Goal: Information Seeking & Learning: Learn about a topic

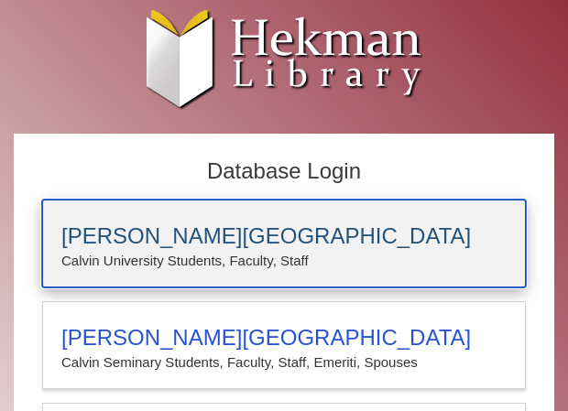
click at [159, 262] on p "Calvin University Students, Faculty, Staff" at bounding box center [283, 261] width 445 height 24
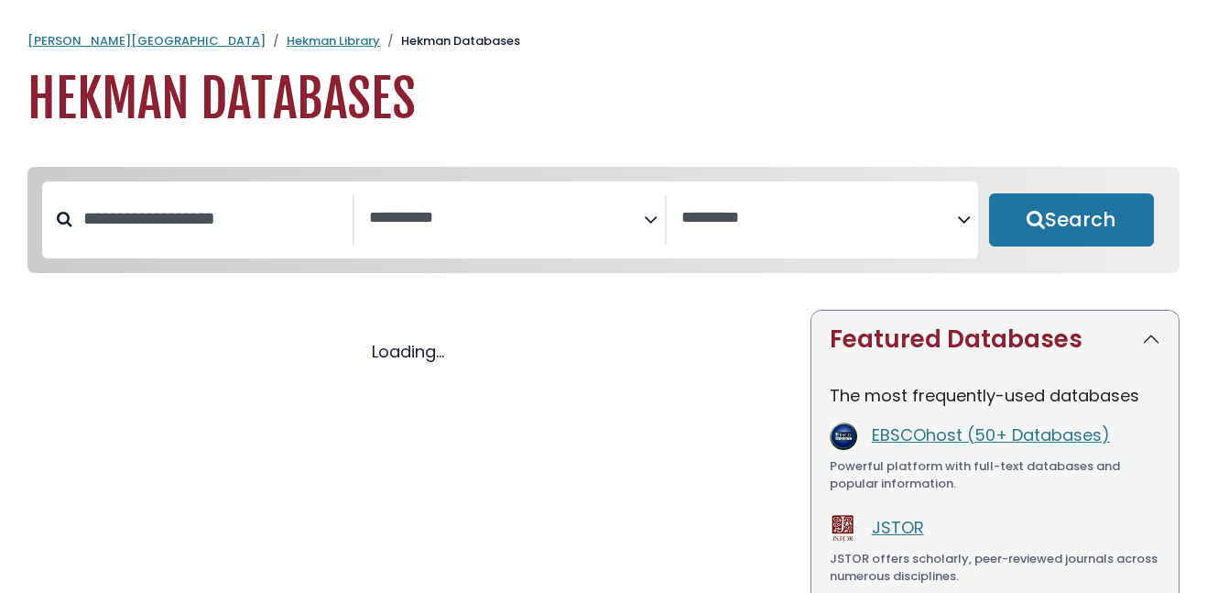
select select "Database Subject Filter"
select select "Database Vendors Filter"
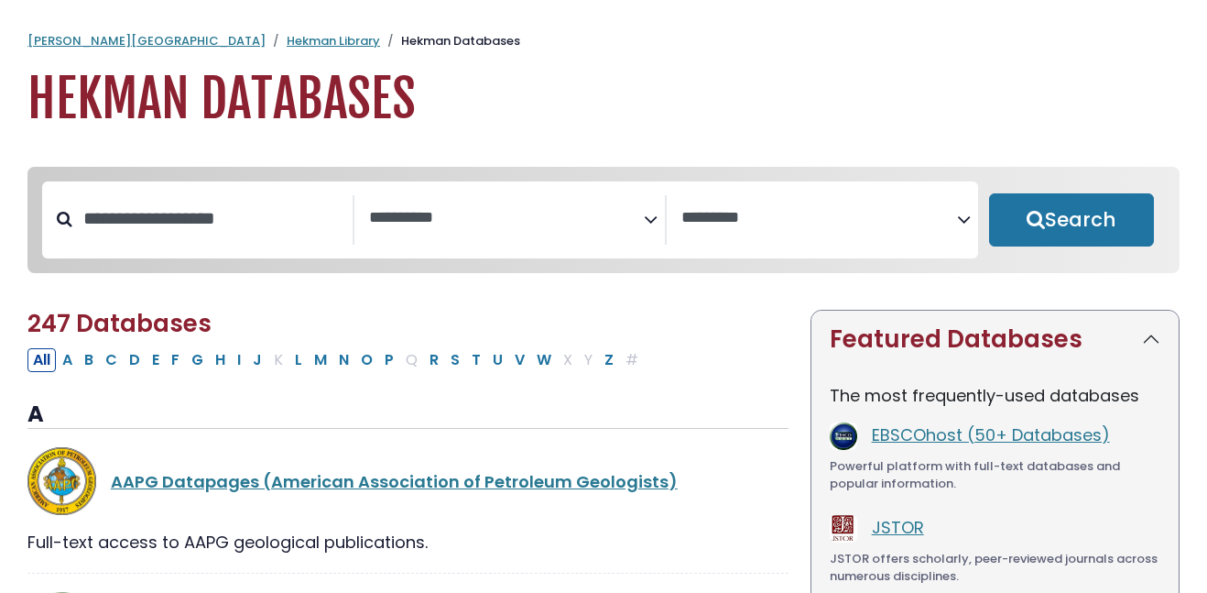
select select "Database Subject Filter"
select select "Database Vendors Filter"
click at [333, 232] on input "Search database by title or keyword" at bounding box center [212, 218] width 280 height 30
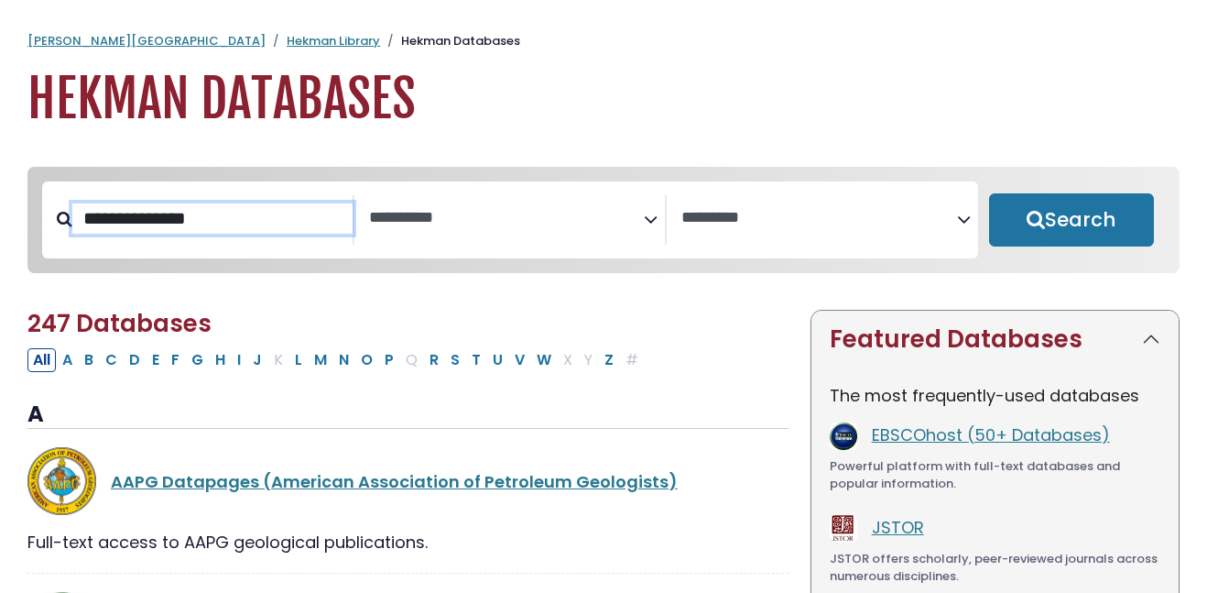
type input "**********"
click at [989, 193] on button "Search" at bounding box center [1071, 219] width 165 height 53
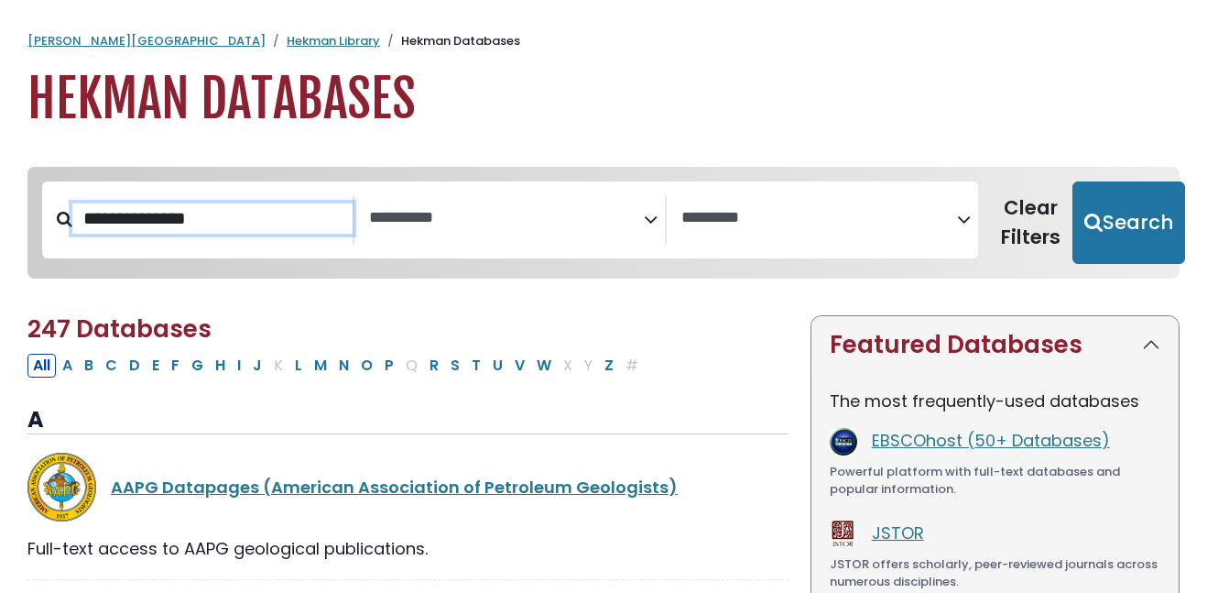
select select "Database Subject Filter"
select select "Database Vendors Filter"
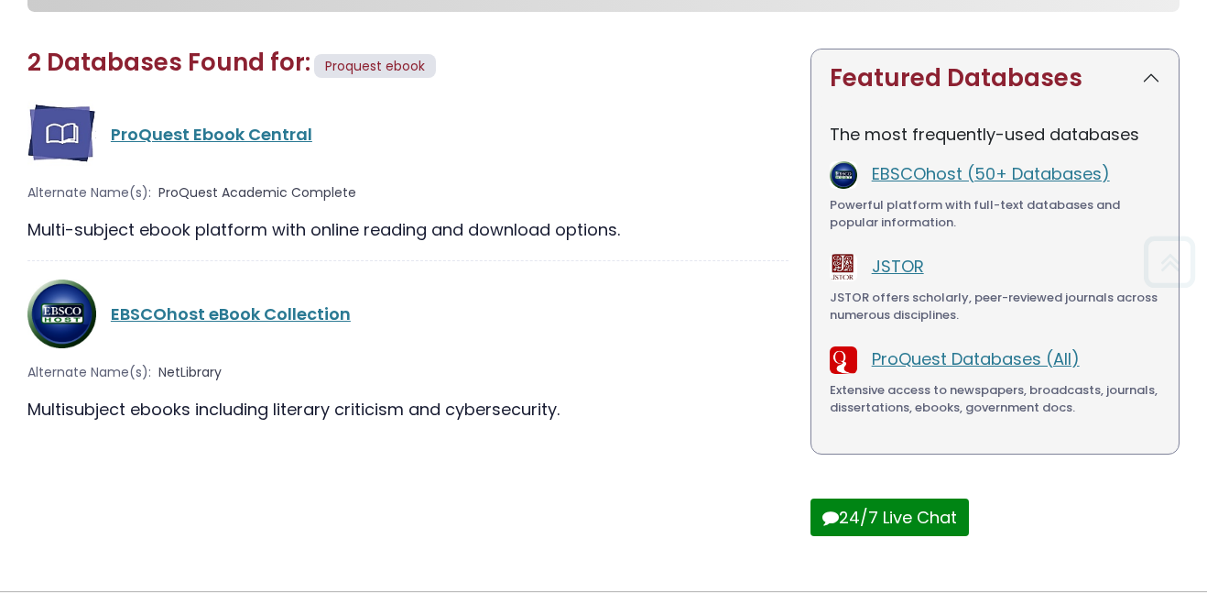
scroll to position [279, 0]
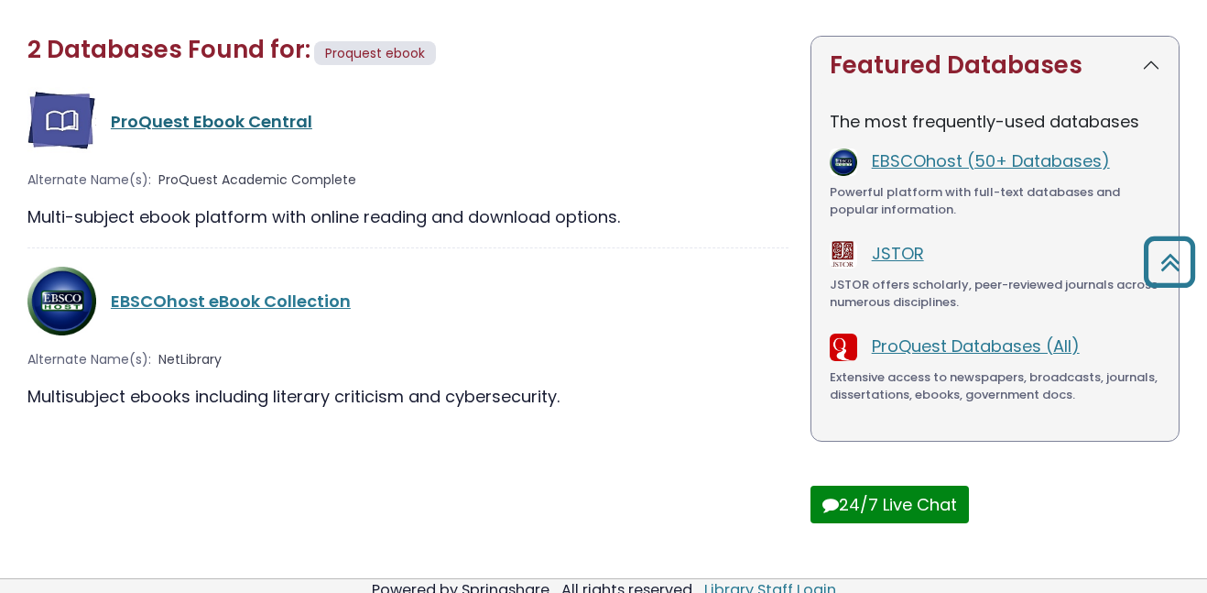
click at [173, 115] on link "ProQuest Ebook Central" at bounding box center [212, 121] width 202 height 23
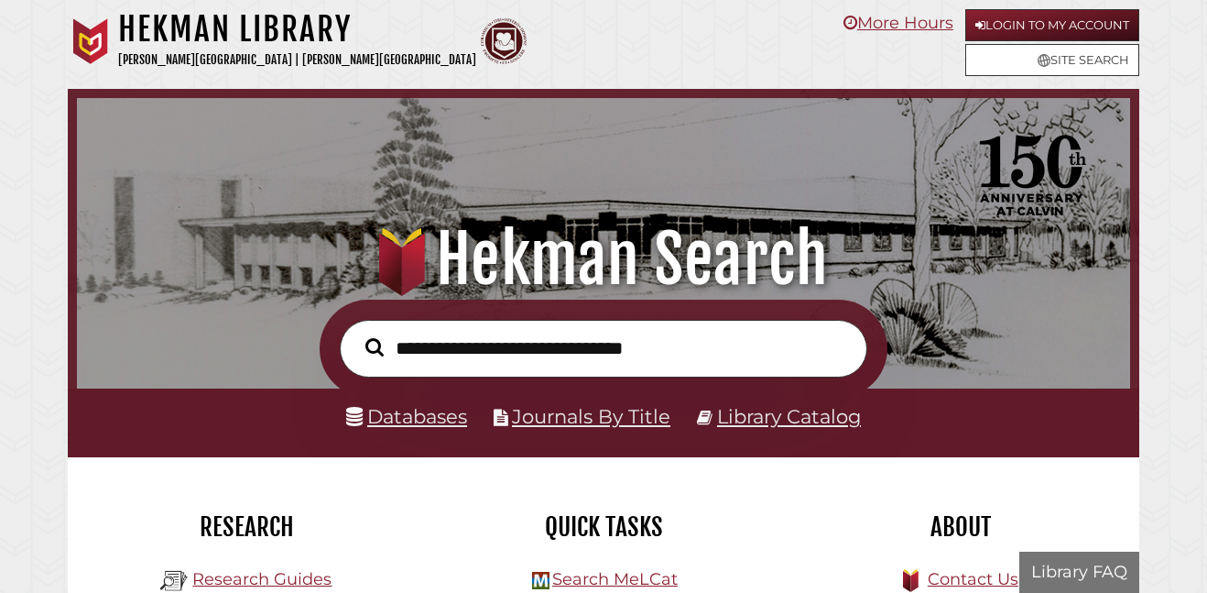
scroll to position [348, 1044]
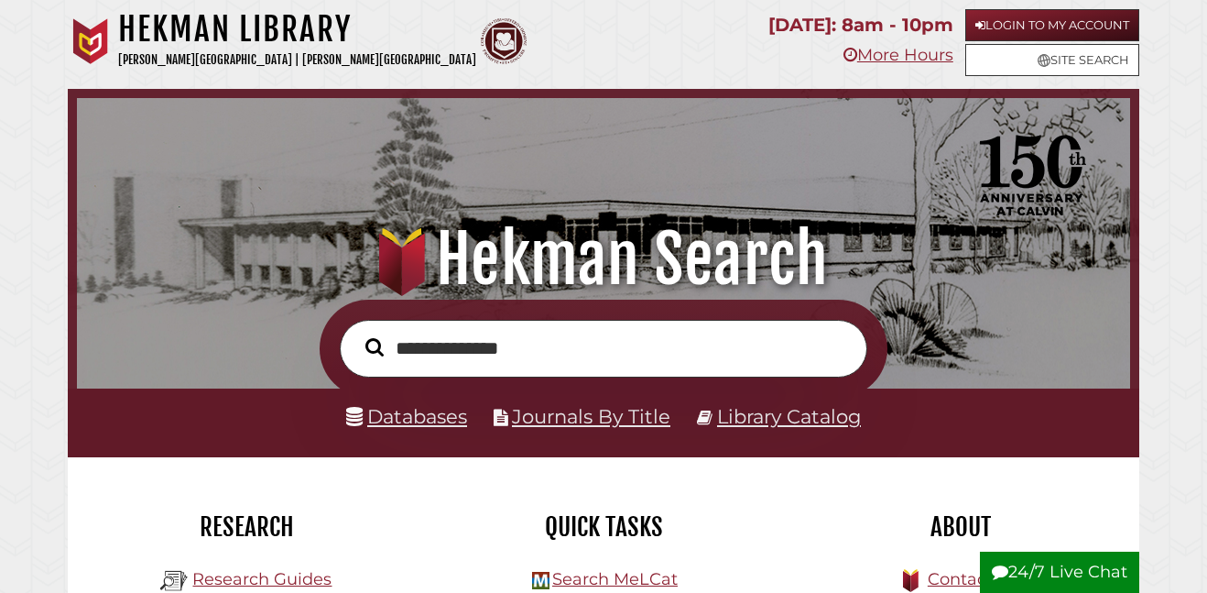
type input "**********"
click at [356, 333] on button "Search" at bounding box center [374, 346] width 37 height 27
